Goal: Transaction & Acquisition: Purchase product/service

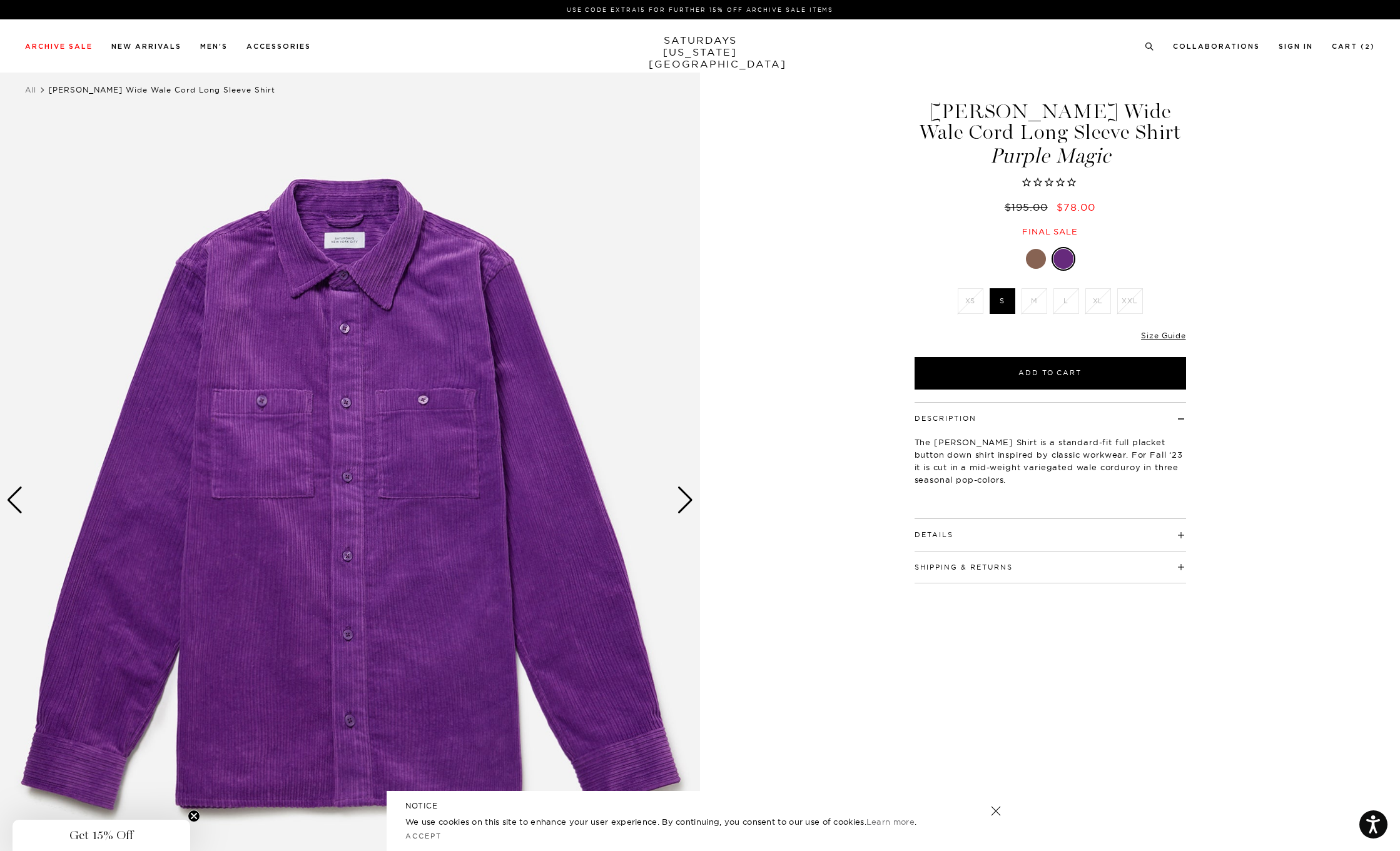
click at [988, 531] on h4 "Details" at bounding box center [1050, 529] width 271 height 21
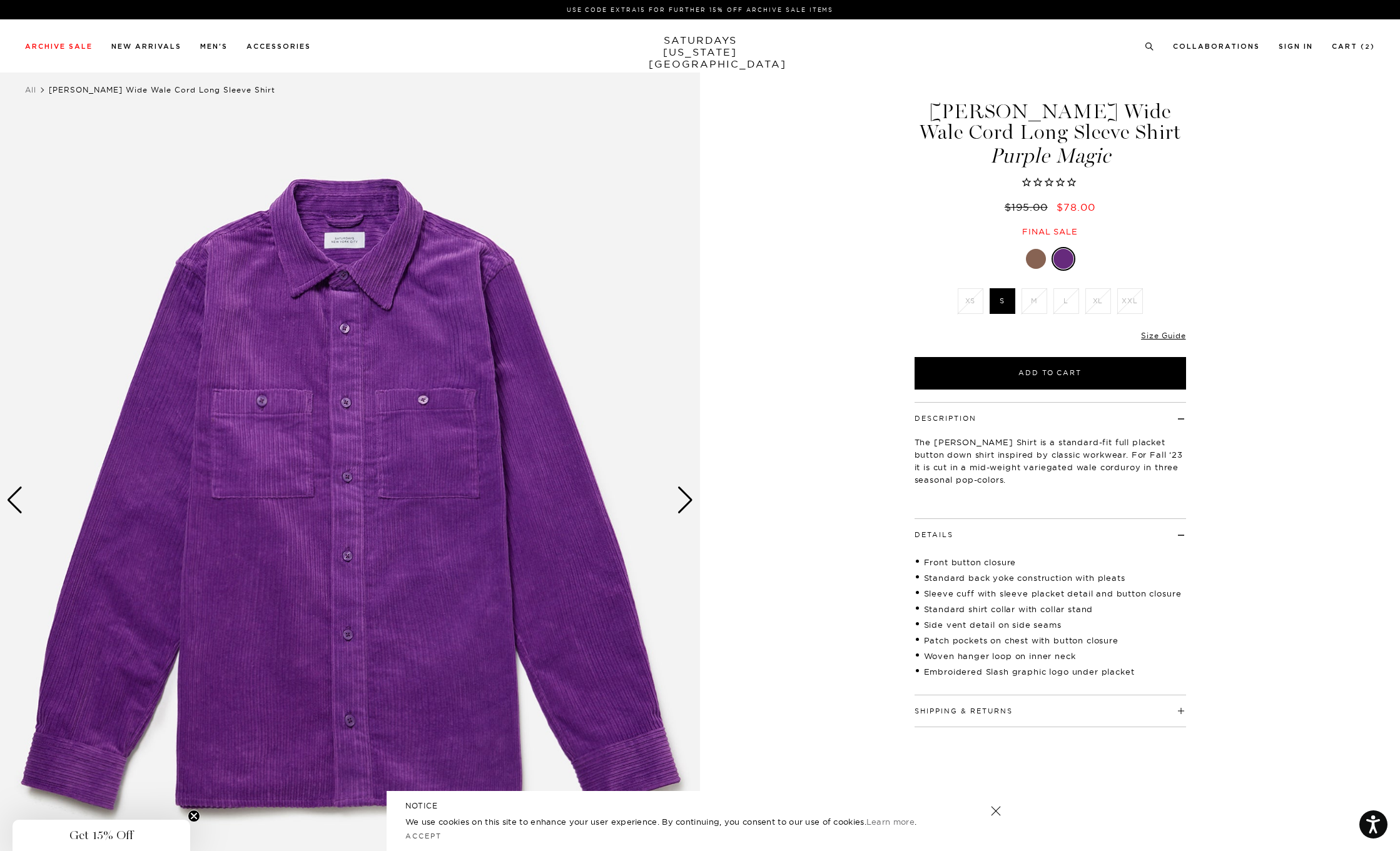
click at [686, 504] on div "Next slide" at bounding box center [684, 501] width 17 height 27
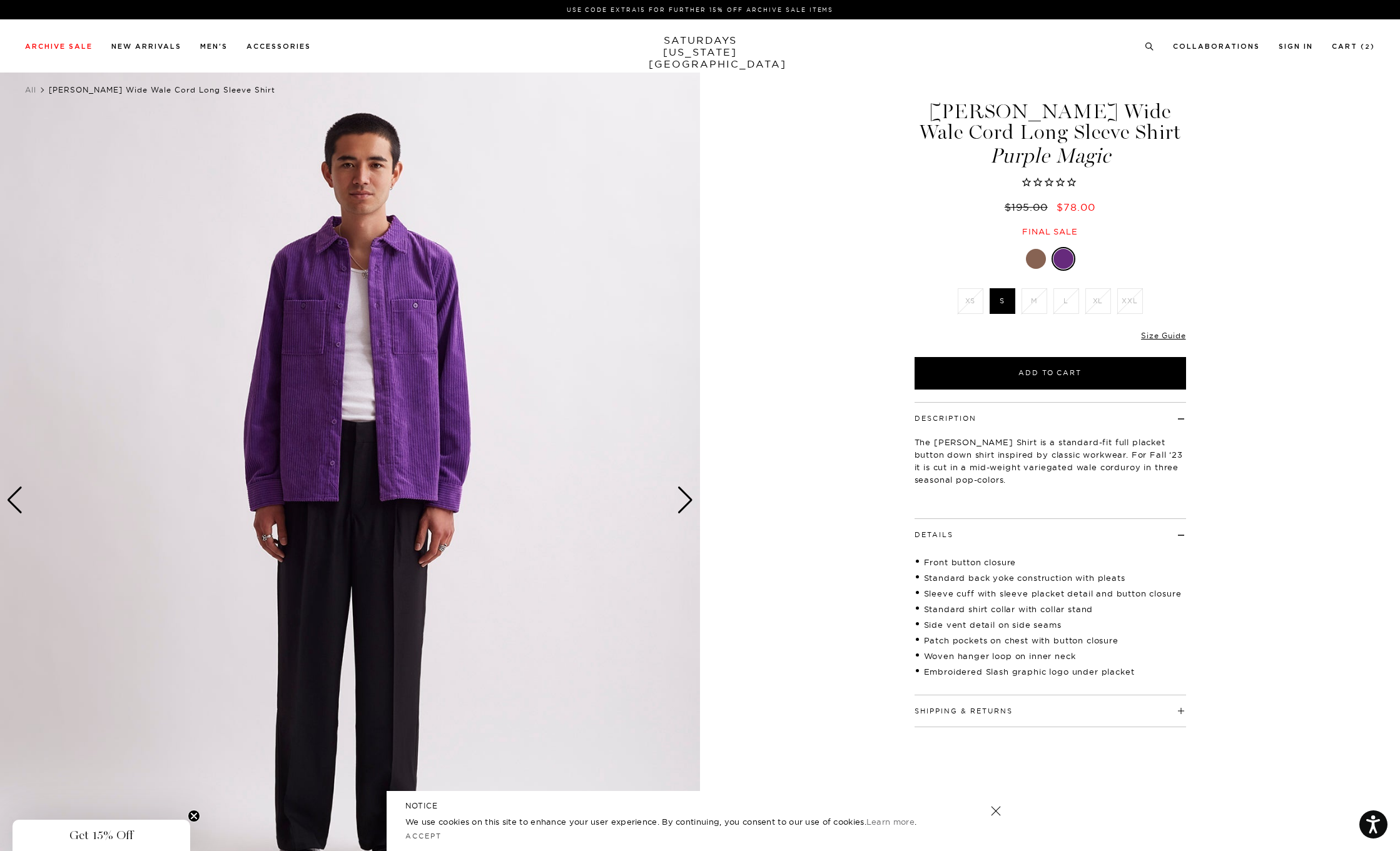
click at [686, 504] on div "Next slide" at bounding box center [684, 501] width 17 height 27
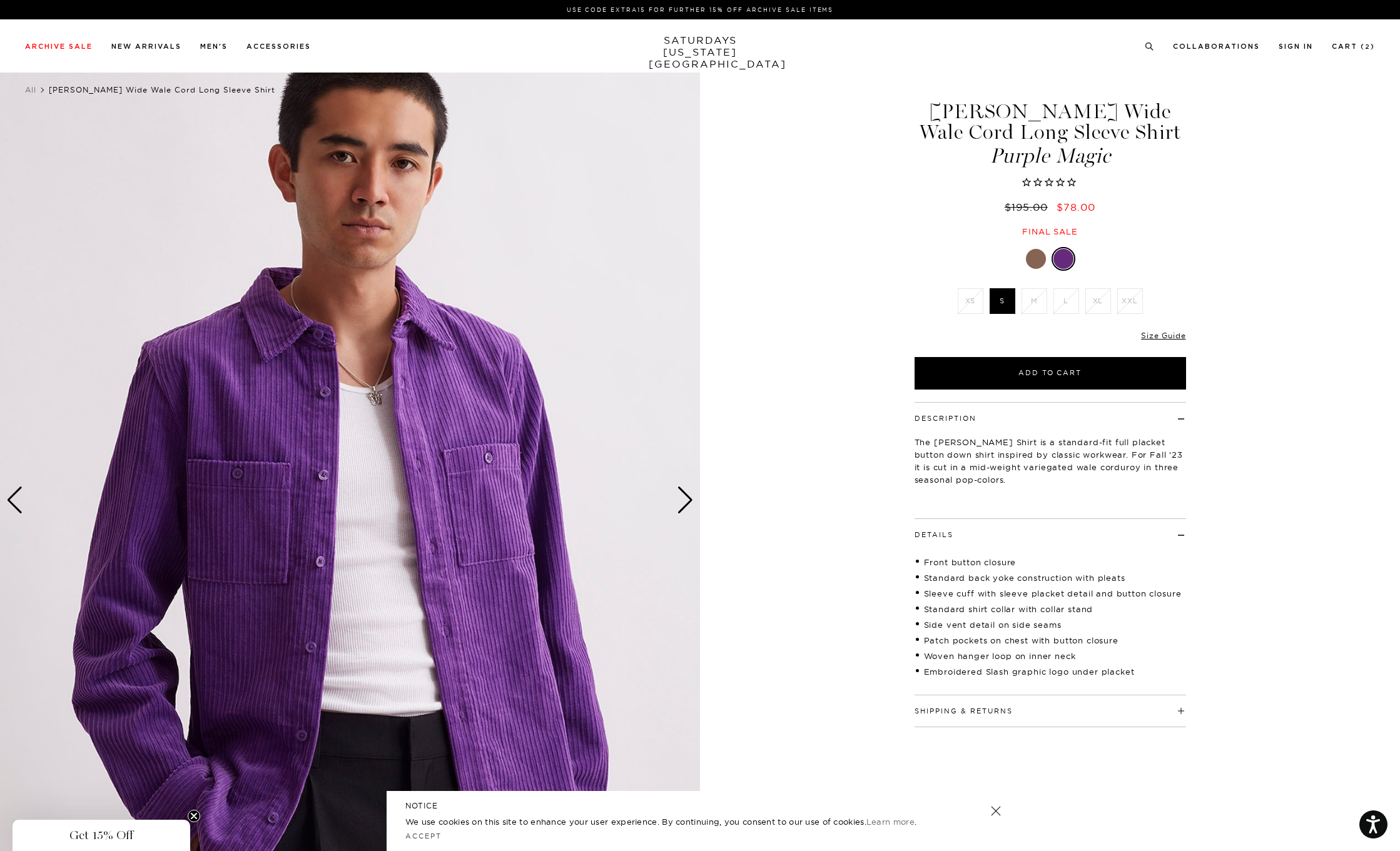
click at [686, 504] on div "Next slide" at bounding box center [684, 501] width 17 height 27
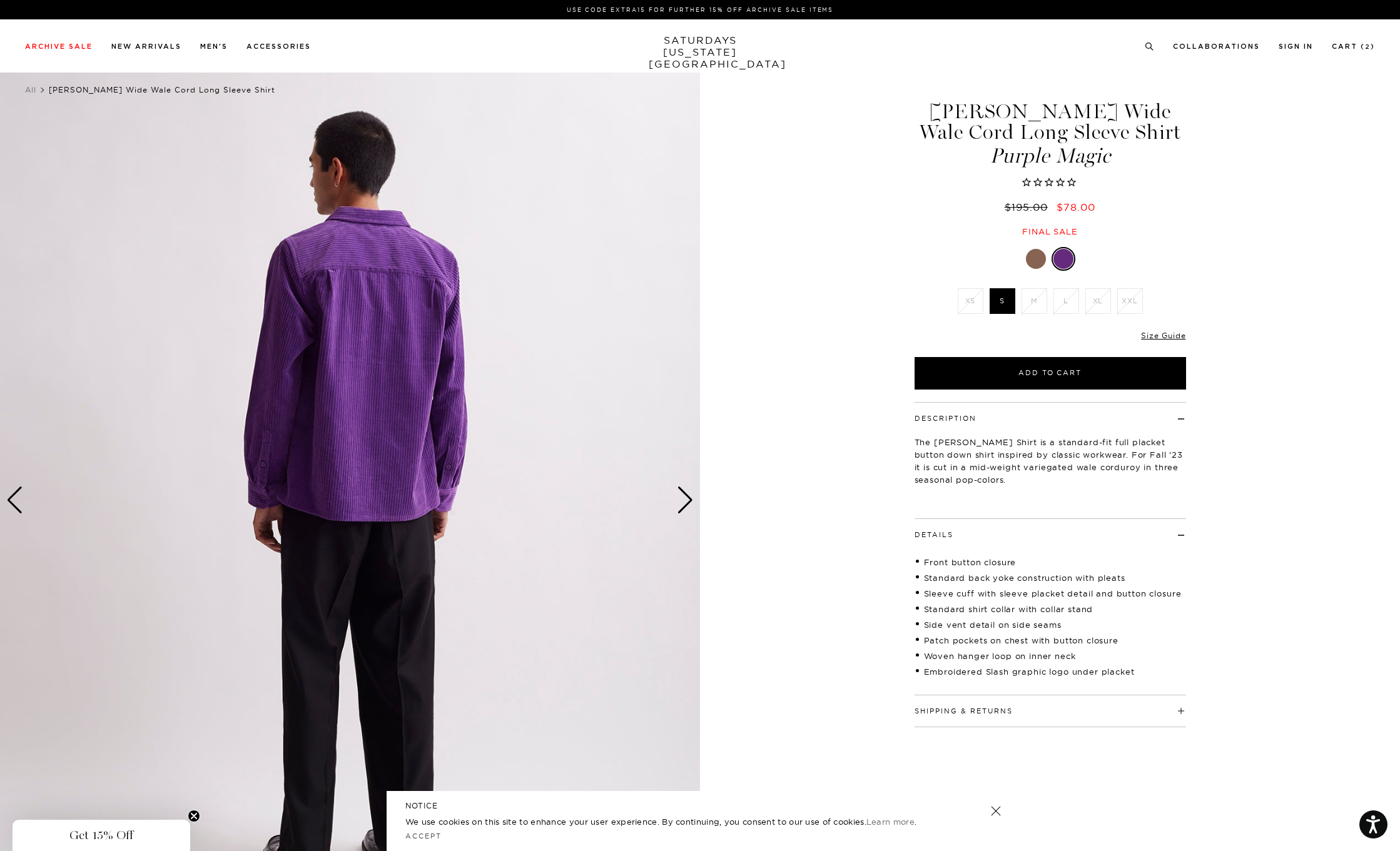
click at [686, 504] on div "Next slide" at bounding box center [684, 501] width 17 height 27
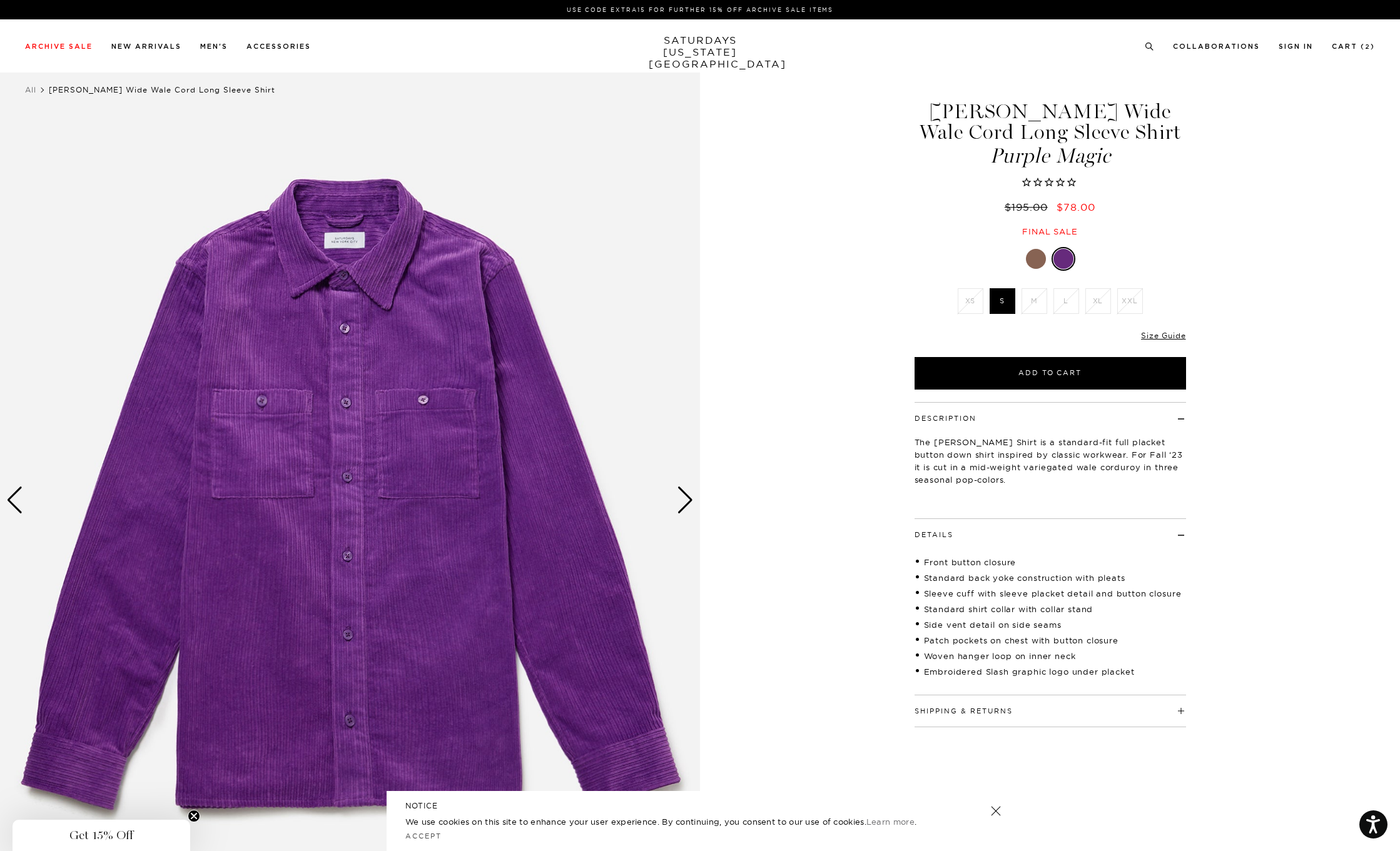
click at [686, 504] on div "Next slide" at bounding box center [684, 501] width 17 height 27
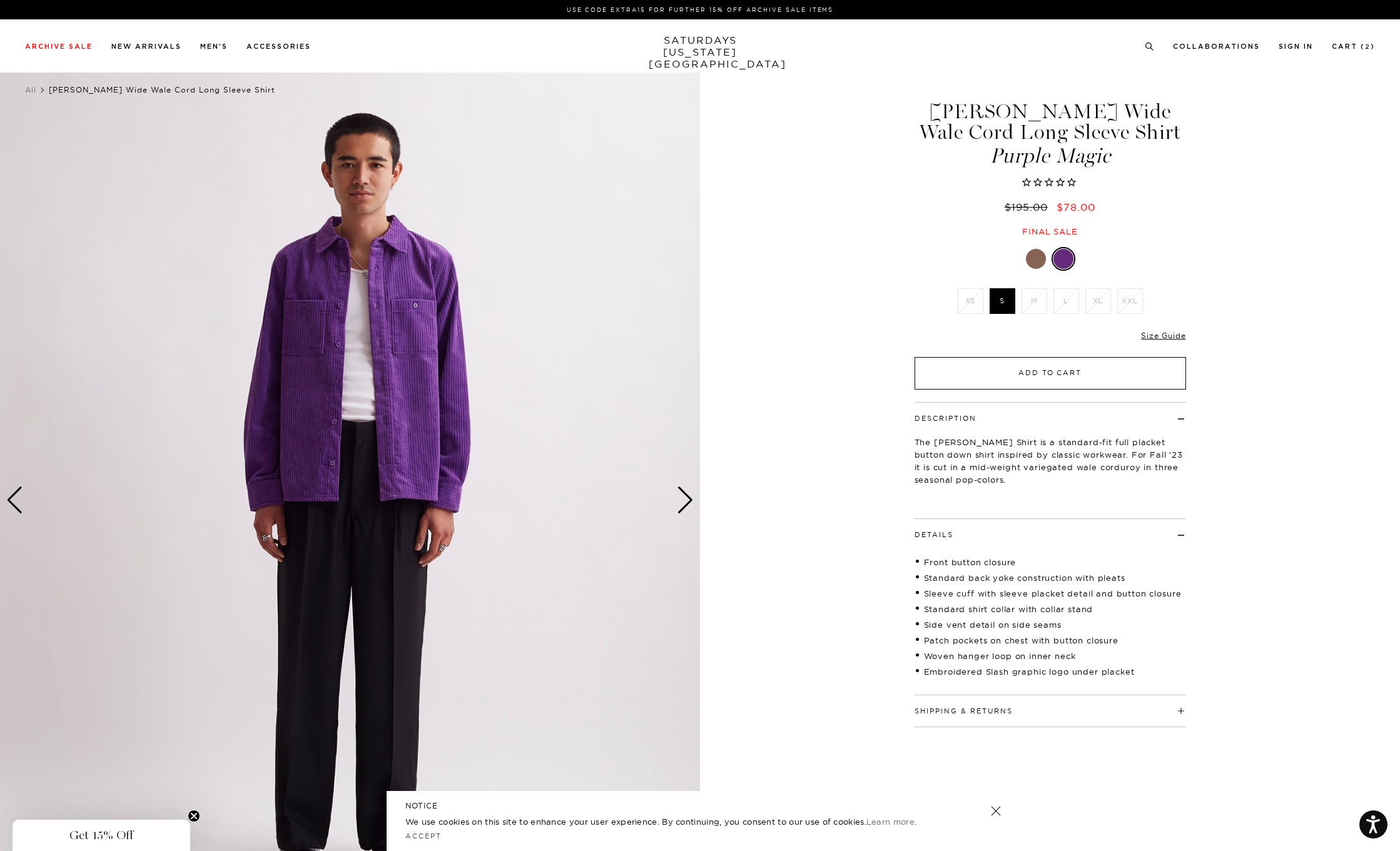
click at [1021, 379] on button "Add to Cart" at bounding box center [1050, 373] width 271 height 32
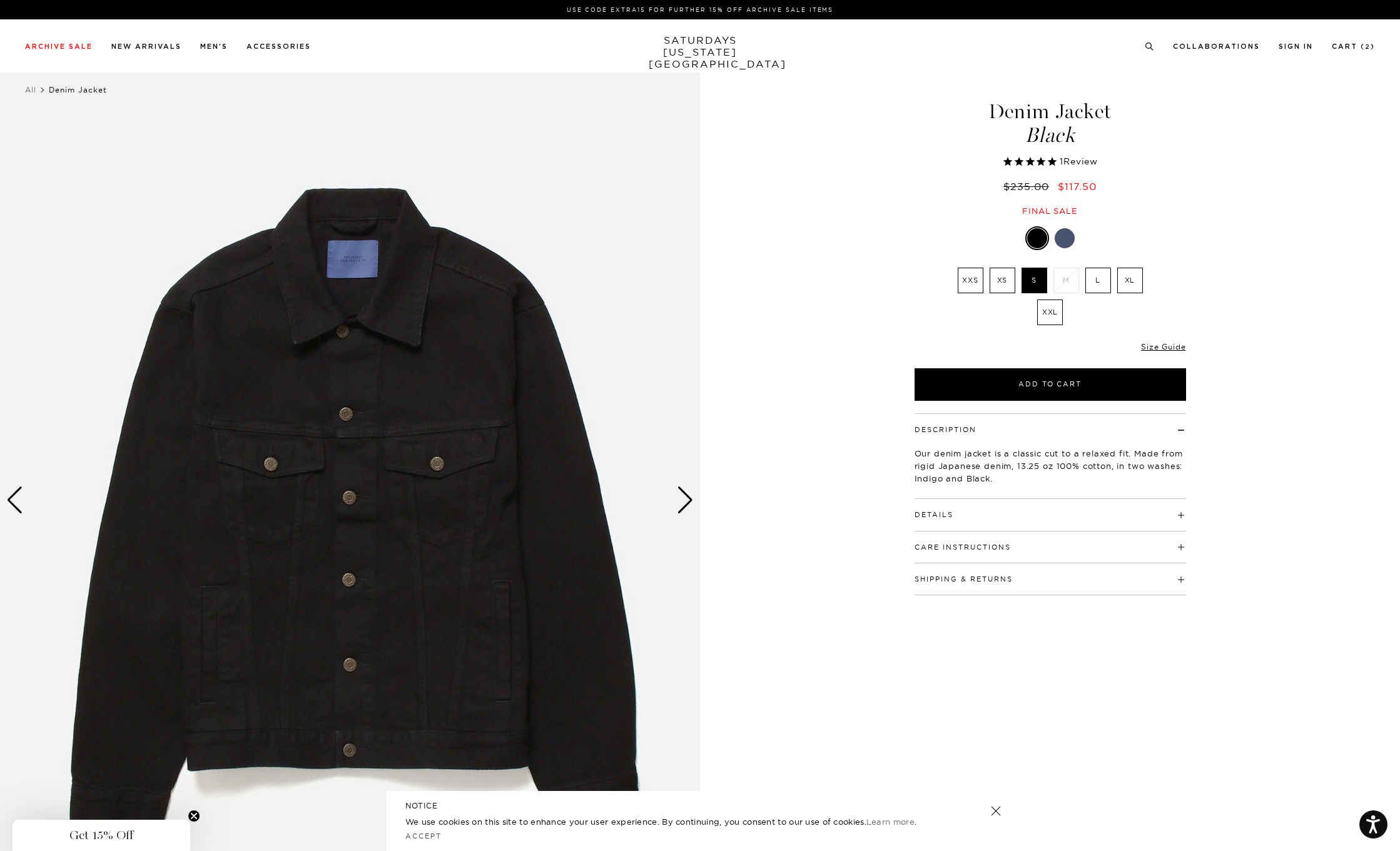
select select "recent"
